Goal: Information Seeking & Learning: Learn about a topic

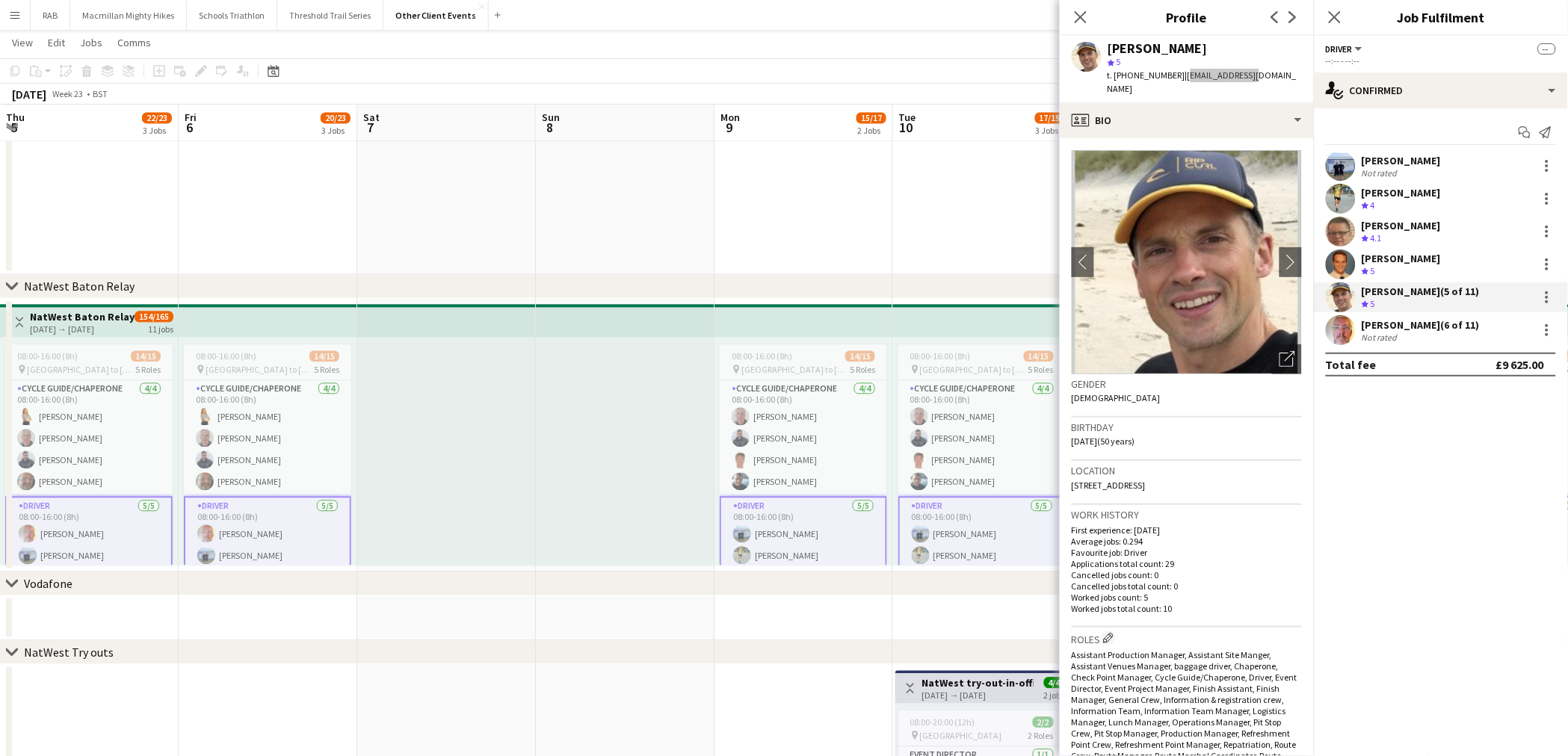
scroll to position [82, 0]
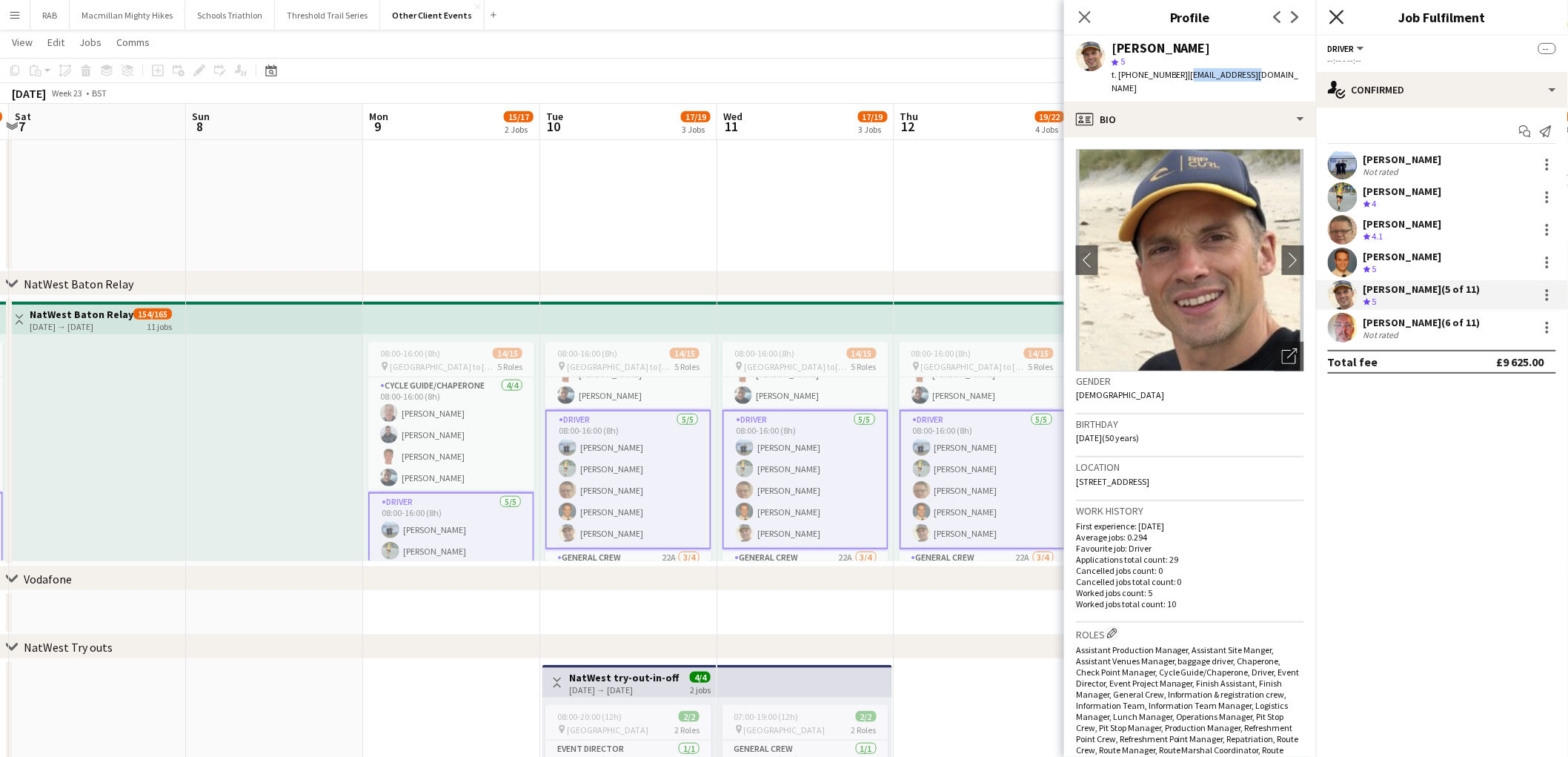
click at [1338, 21] on icon "Close pop-in" at bounding box center [1336, 16] width 14 height 14
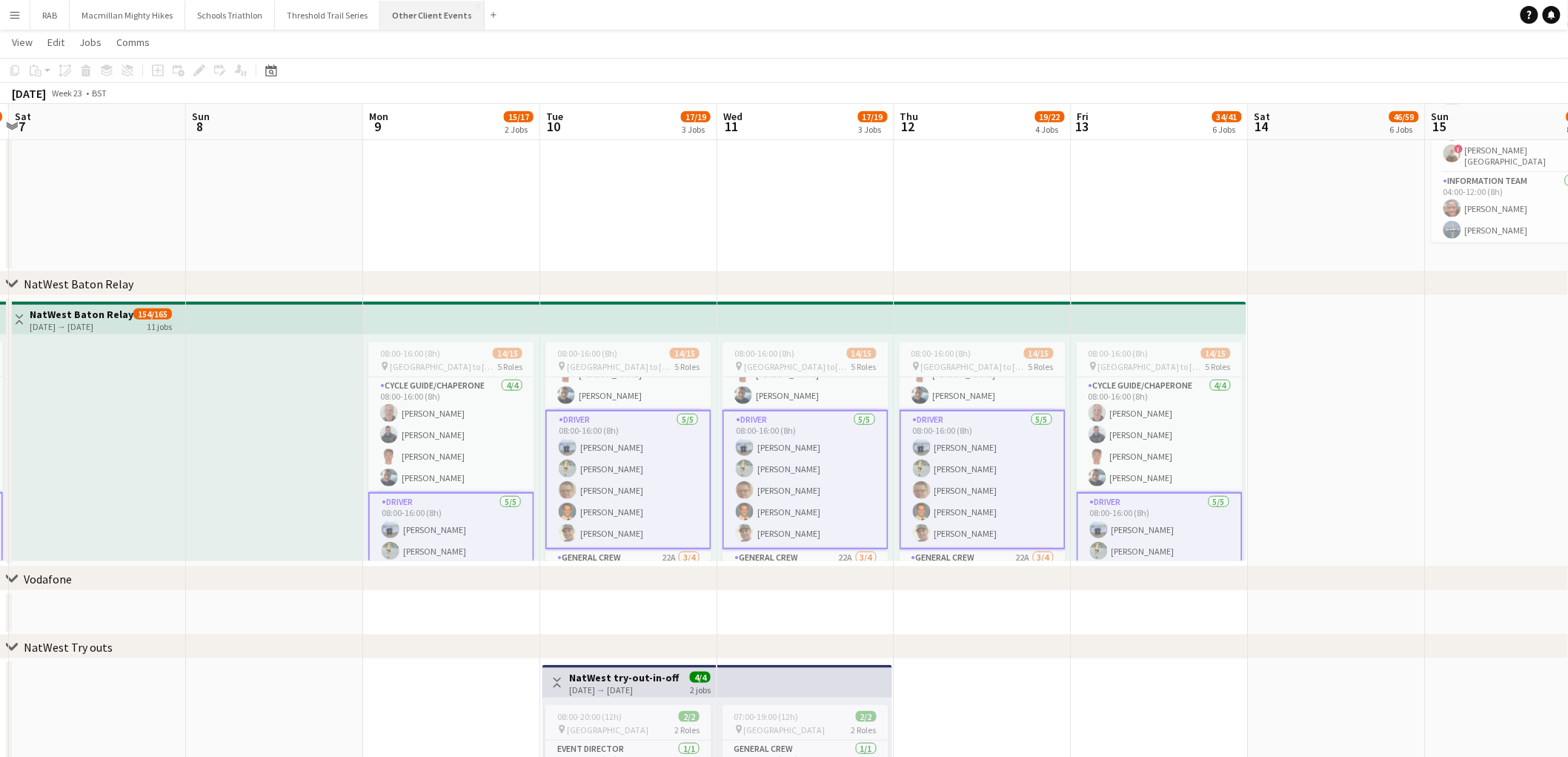
click at [430, 9] on button "Other Client Events Close" at bounding box center [432, 15] width 105 height 29
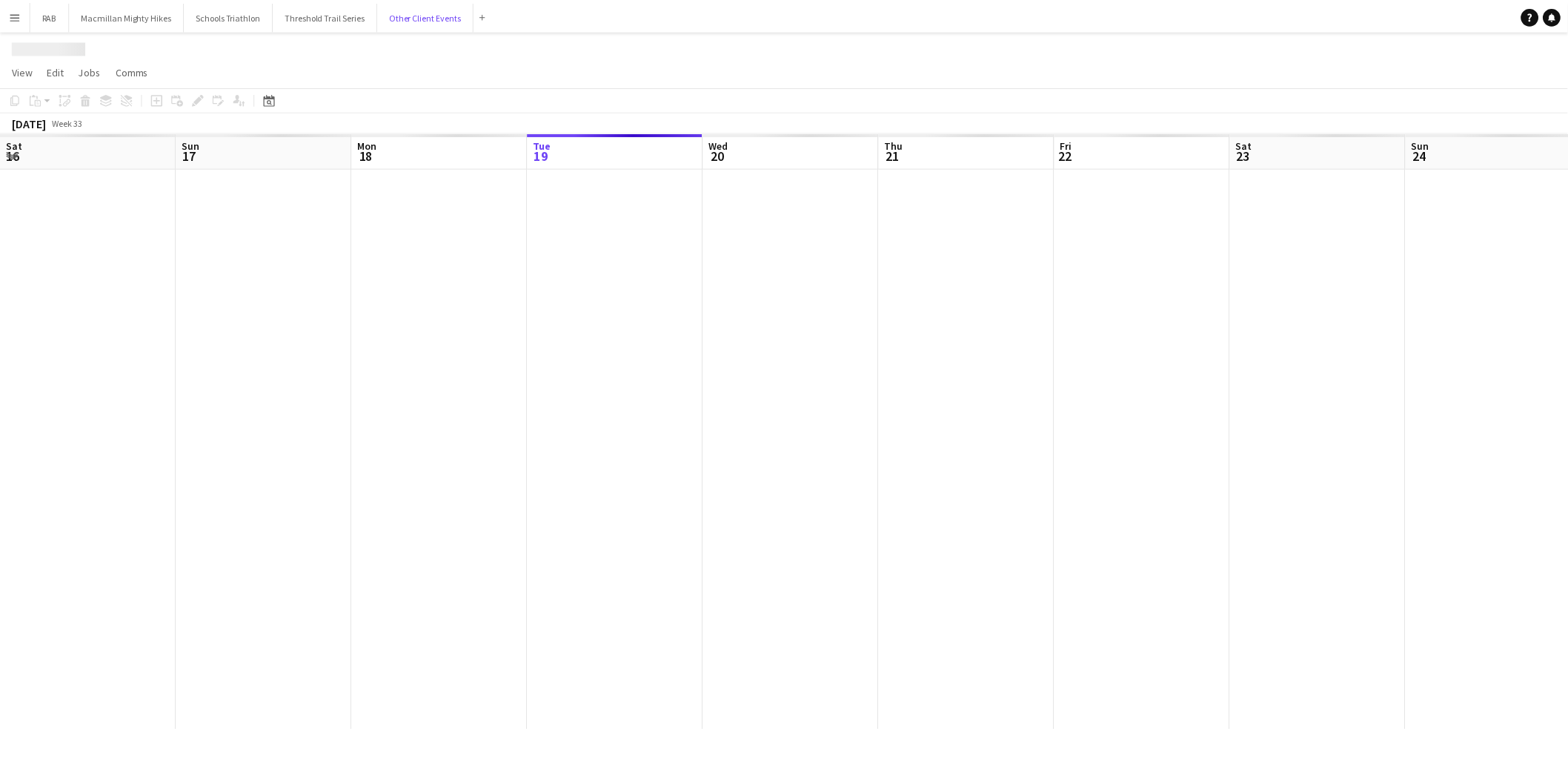
scroll to position [0, 353]
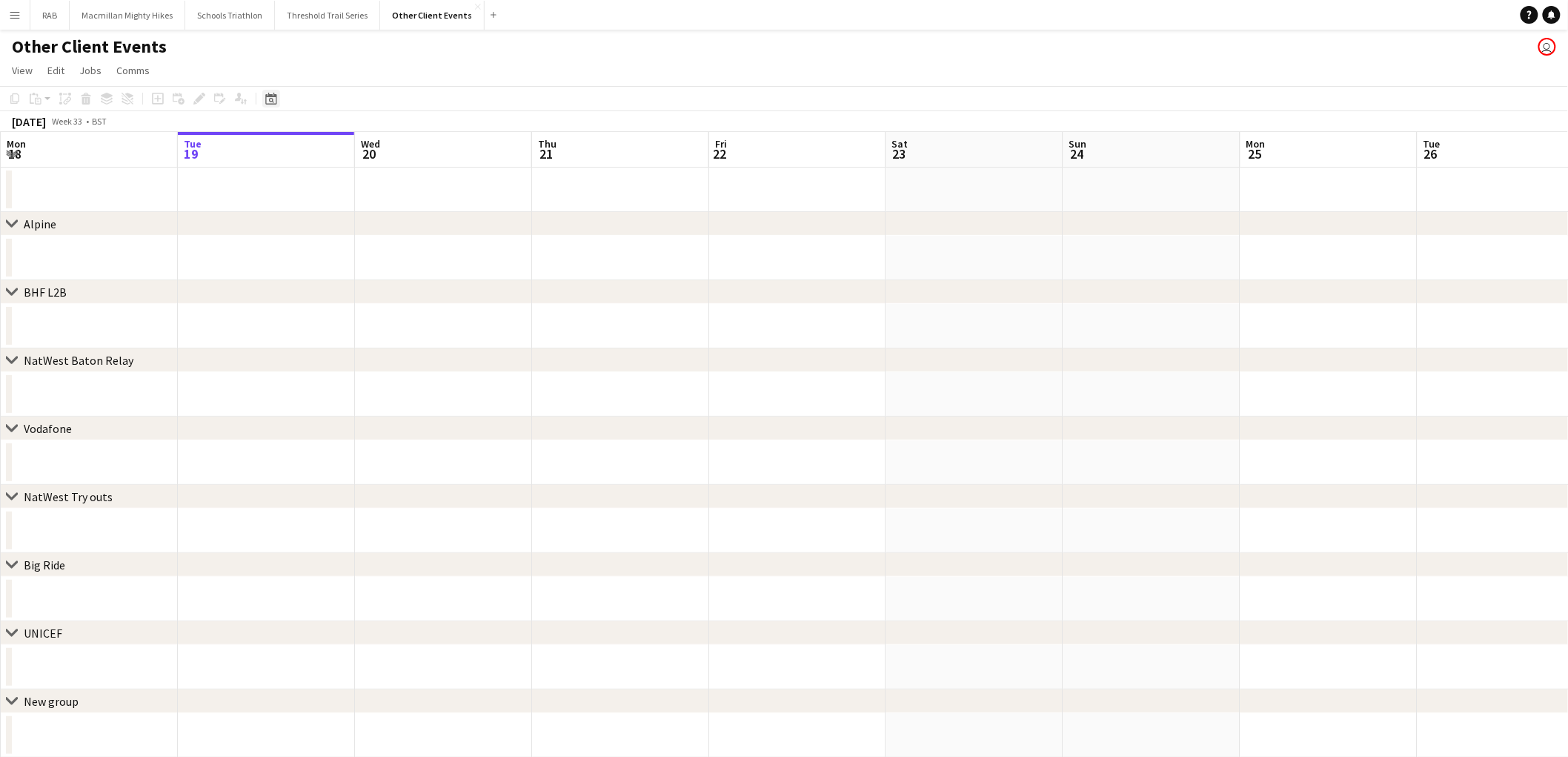
click at [275, 101] on div "Date picker [DATE] [DATE] [DATE] M [DATE] T [DATE] W [DATE] T [DATE] F [DATE] S…" at bounding box center [266, 98] width 34 height 17
click at [275, 101] on icon "Date picker" at bounding box center [271, 98] width 12 height 12
click at [390, 151] on span "Next month" at bounding box center [390, 149] width 30 height 30
click at [340, 223] on button "4" at bounding box center [331, 225] width 19 height 19
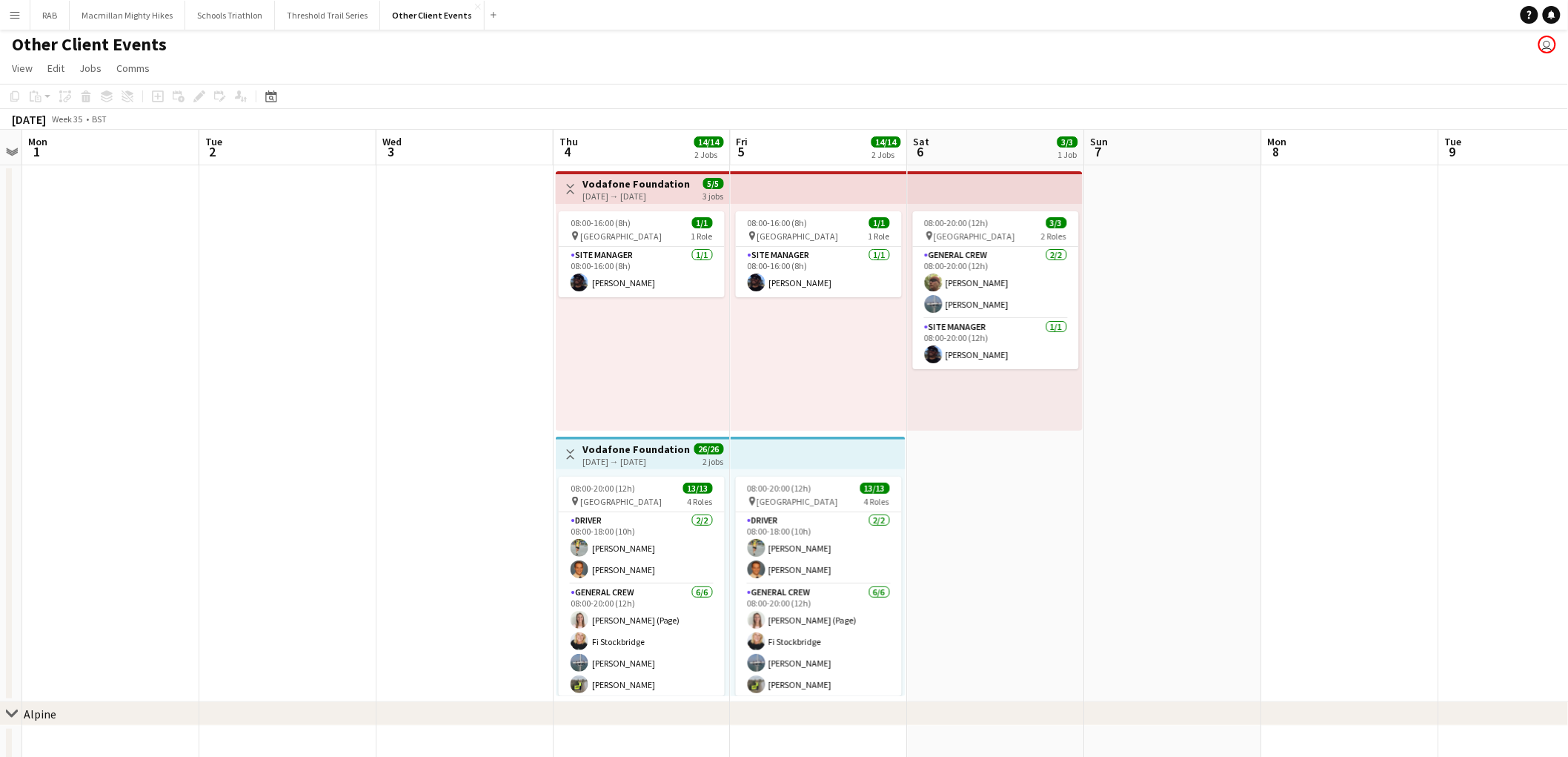
scroll to position [2, 0]
click at [832, 560] on app-card-role "Driver [DATE] 08:00-18:00 (10h) [PERSON_NAME] [PERSON_NAME]" at bounding box center [818, 549] width 166 height 72
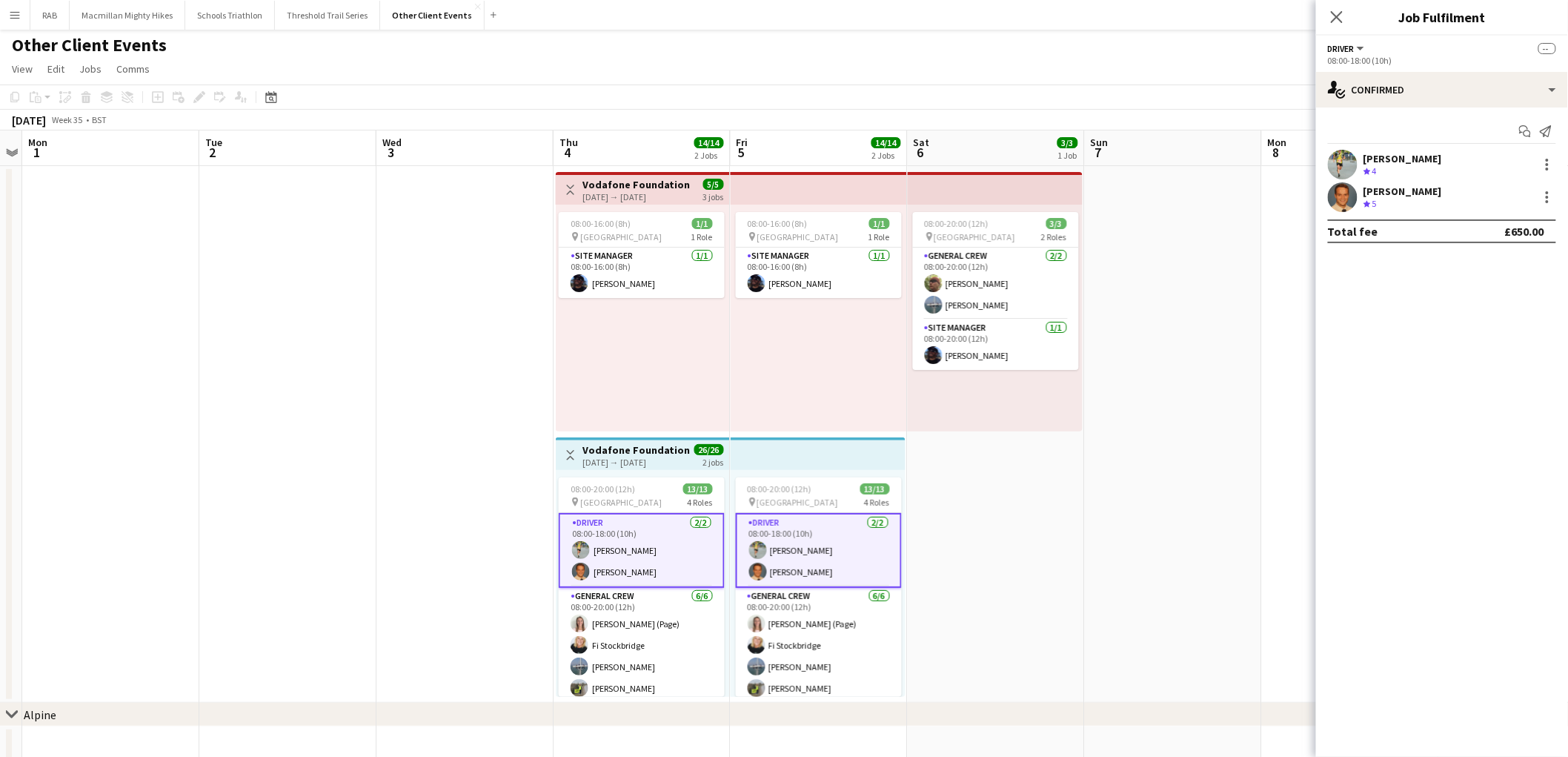
click at [1346, 184] on app-user-avatar at bounding box center [1342, 196] width 30 height 30
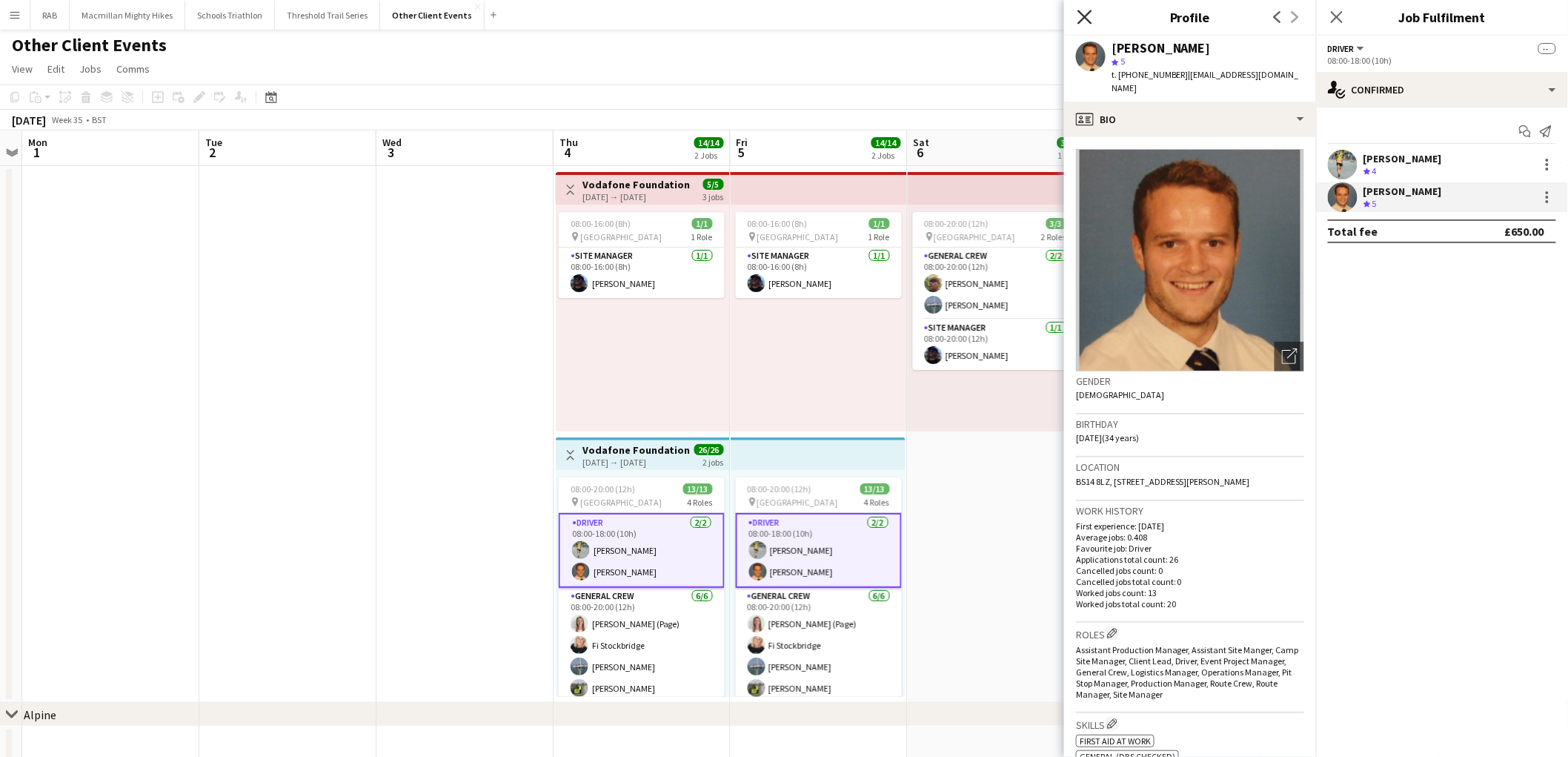
drag, startPoint x: 1083, startPoint y: 5, endPoint x: 1083, endPoint y: 17, distance: 12.0
click at [1083, 17] on div "Close pop-in" at bounding box center [1084, 16] width 41 height 34
click at [1083, 17] on icon "Close pop-in" at bounding box center [1084, 16] width 14 height 14
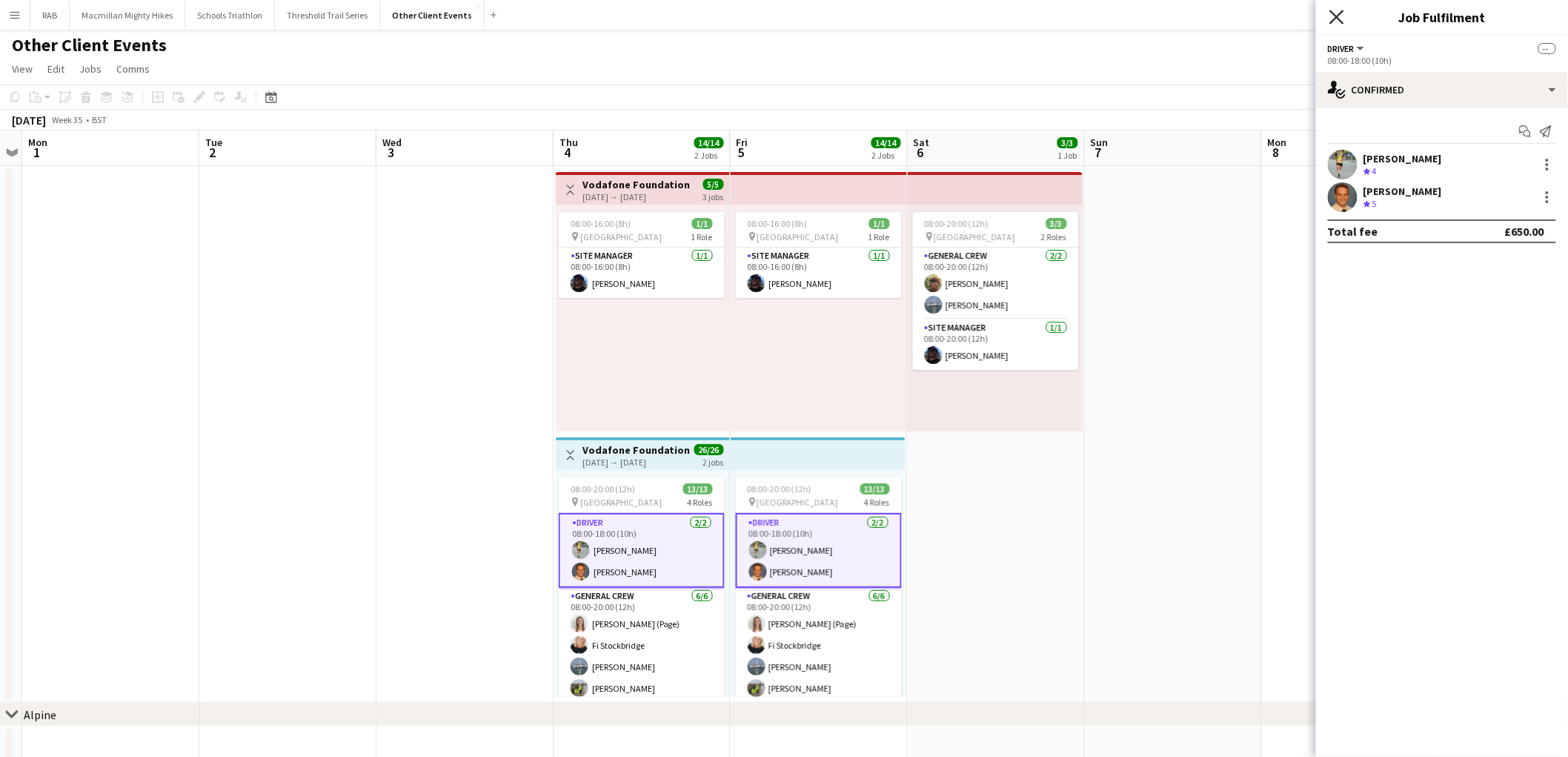
click at [1342, 17] on icon "Close pop-in" at bounding box center [1336, 16] width 14 height 14
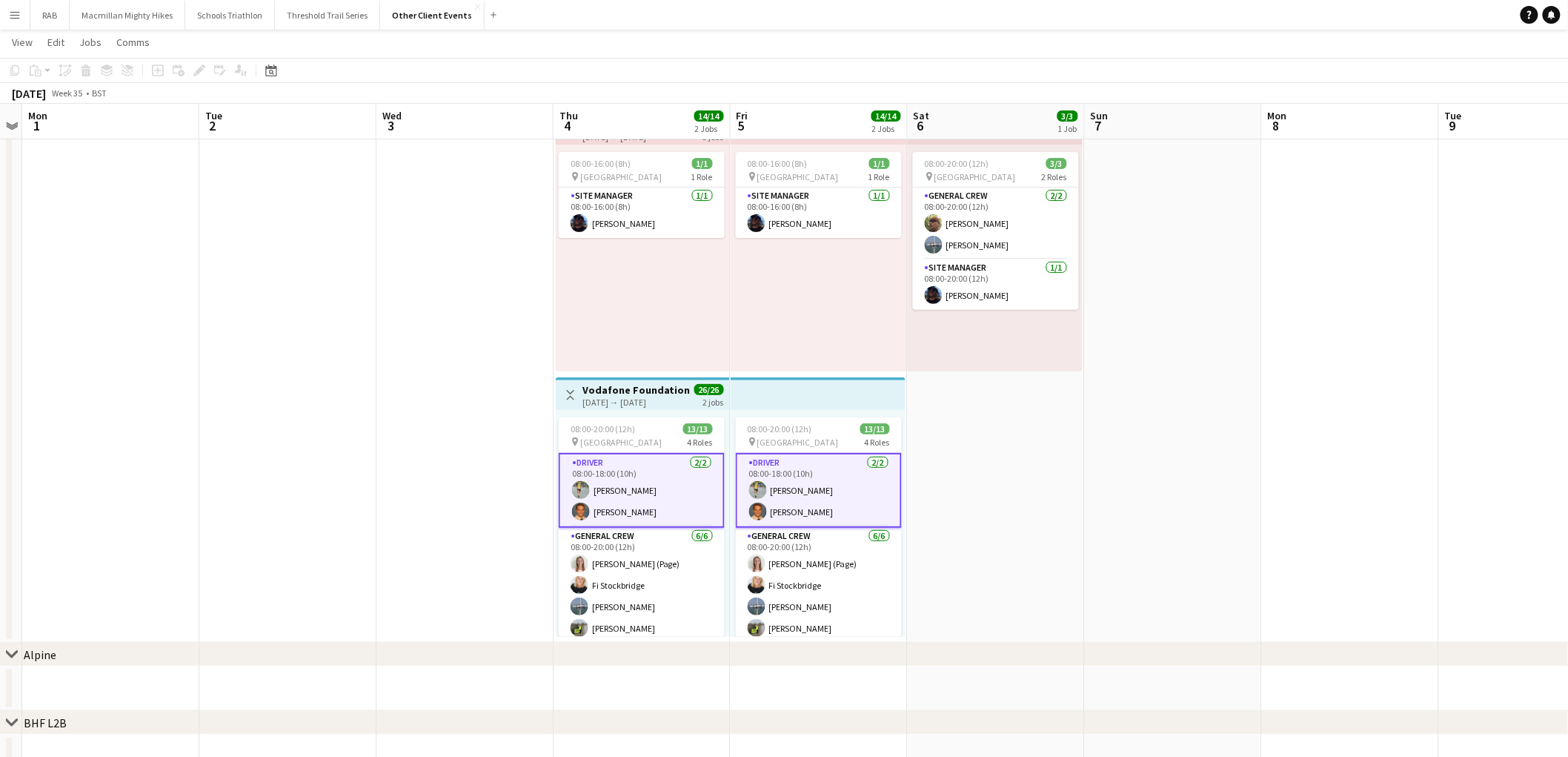
scroll to position [60, 0]
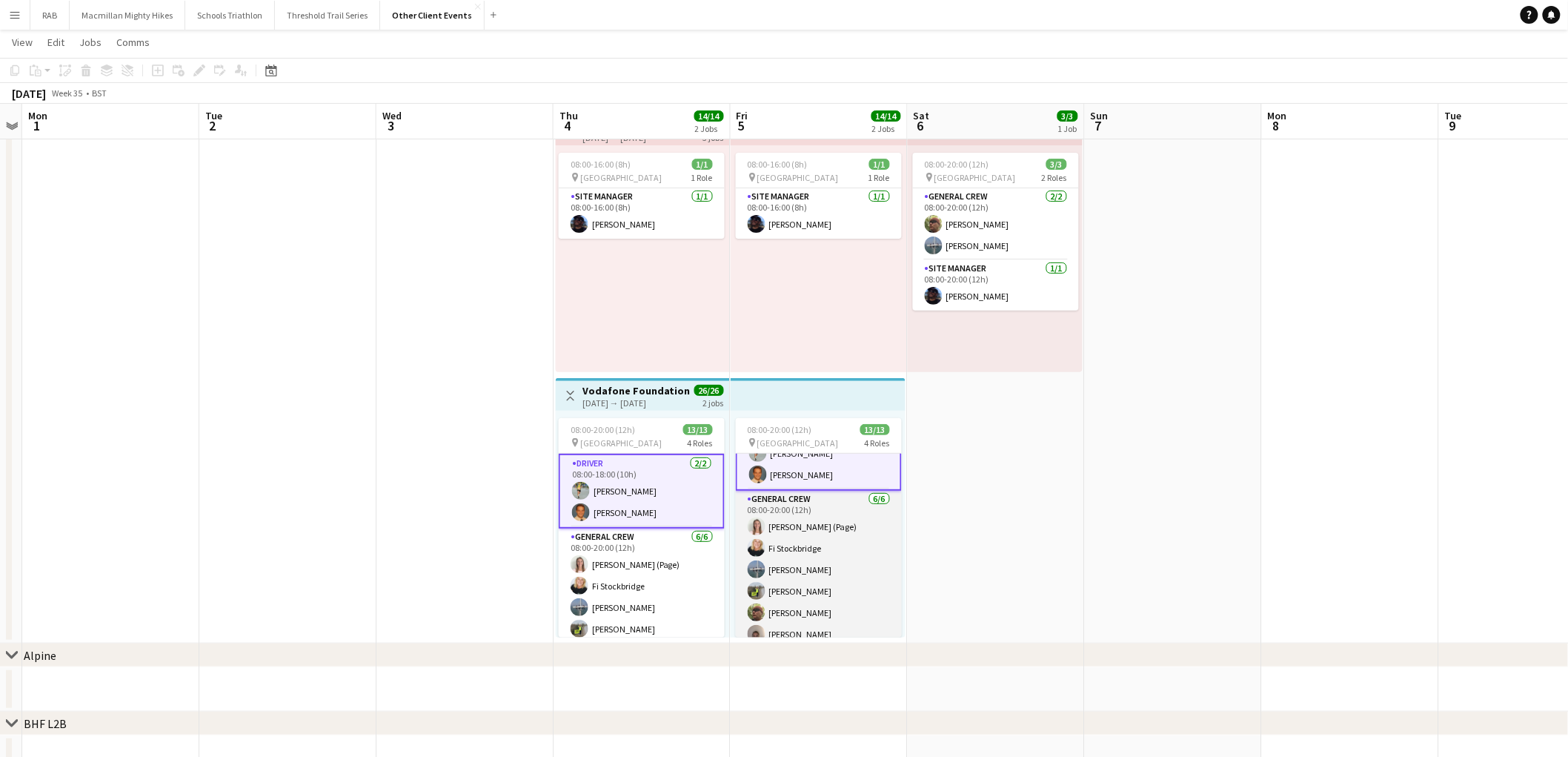
click at [854, 532] on app-card-role "General Crew [DATE] 08:00-20:00 (12h) [PERSON_NAME] (Page) Fi Stockbridge [PERS…" at bounding box center [818, 570] width 166 height 158
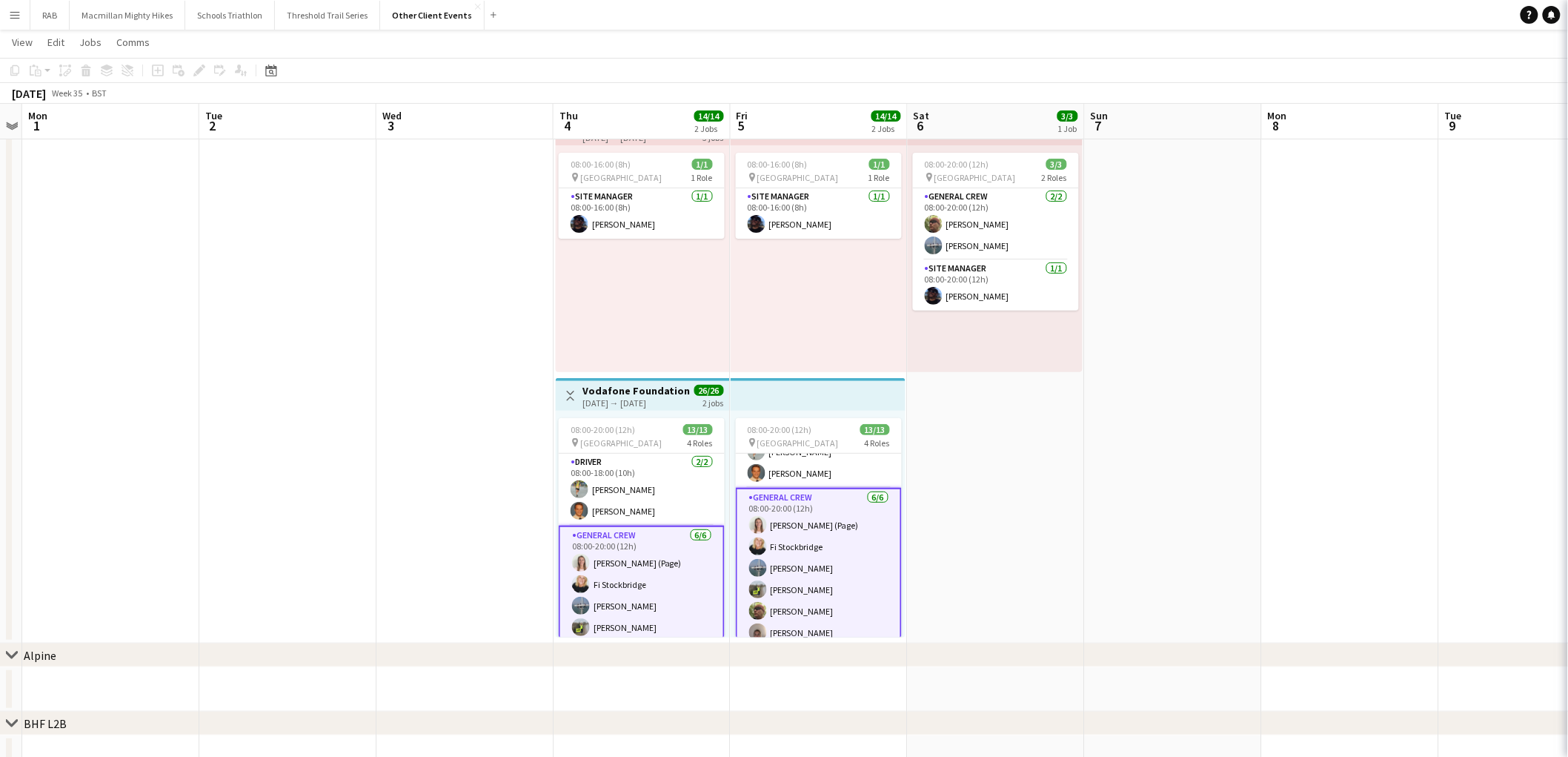
scroll to position [37, 0]
